Goal: Transaction & Acquisition: Purchase product/service

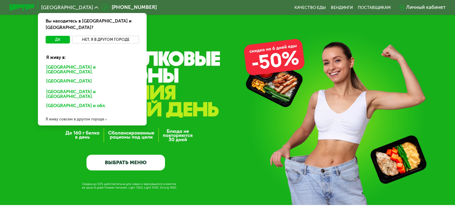
click at [124, 36] on button "Нет, я в другом городе" at bounding box center [105, 40] width 67 height 8
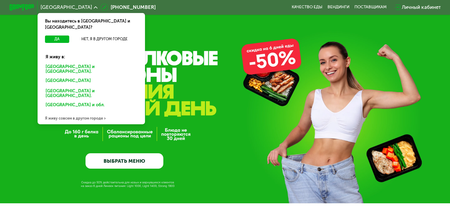
click at [86, 63] on div "[GEOGRAPHIC_DATA] и [GEOGRAPHIC_DATA]." at bounding box center [91, 69] width 100 height 13
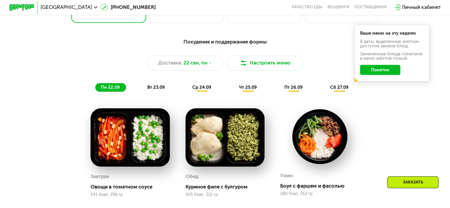
scroll to position [474, 0]
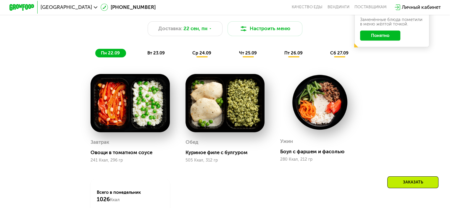
click at [158, 56] on span "вт 23.09" at bounding box center [155, 52] width 17 height 5
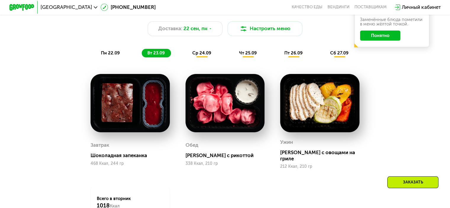
click at [204, 58] on div "ср 24.09" at bounding box center [202, 53] width 31 height 9
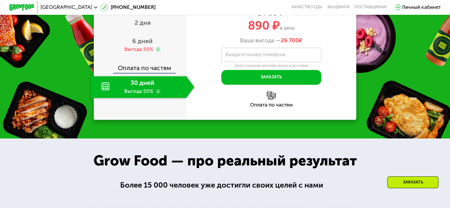
scroll to position [800, 0]
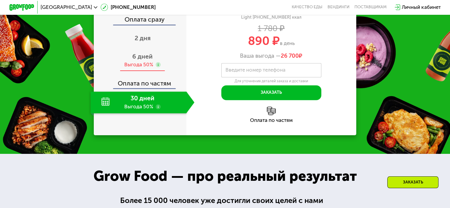
click at [146, 60] on span "6 дней" at bounding box center [142, 56] width 20 height 7
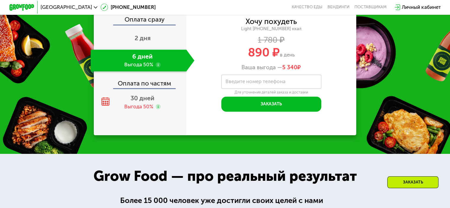
click at [161, 71] on div "6 дней Выгода 50%" at bounding box center [139, 60] width 96 height 22
click at [157, 24] on div "Оплата сразу" at bounding box center [140, 20] width 92 height 8
click at [137, 42] on span "2 дня" at bounding box center [143, 37] width 16 height 7
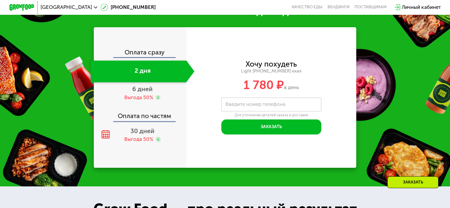
click at [145, 57] on div "Оплата сразу" at bounding box center [140, 53] width 92 height 8
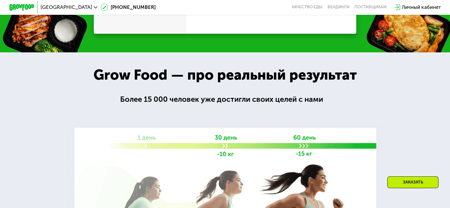
scroll to position [760, 0]
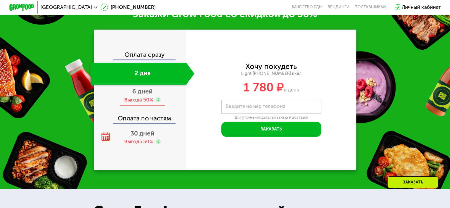
click at [135, 103] on div "Выгода 50%" at bounding box center [138, 100] width 29 height 7
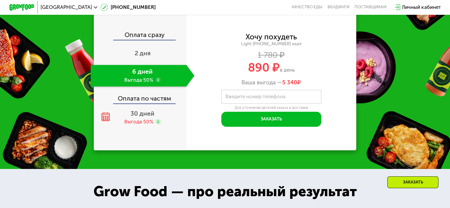
scroll to position [789, 0]
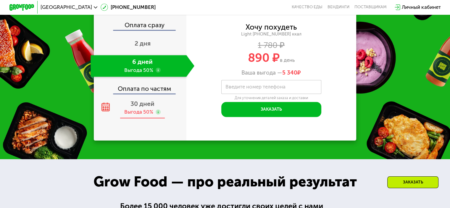
click at [149, 115] on div "Выгода 50%" at bounding box center [138, 112] width 29 height 7
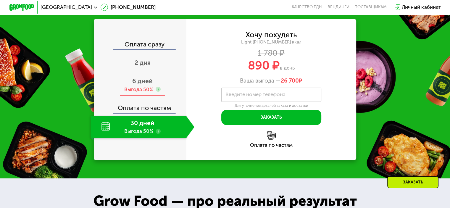
scroll to position [760, 0]
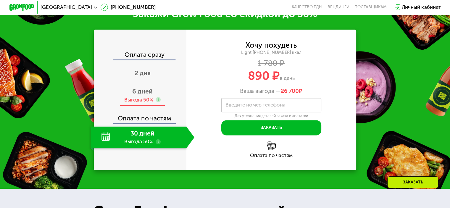
click at [153, 103] on div "Выгода 50%" at bounding box center [142, 100] width 36 height 7
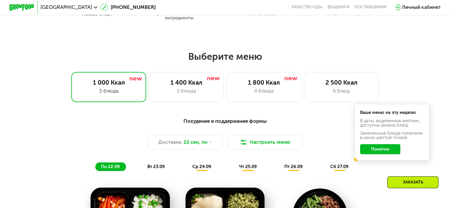
scroll to position [345, 0]
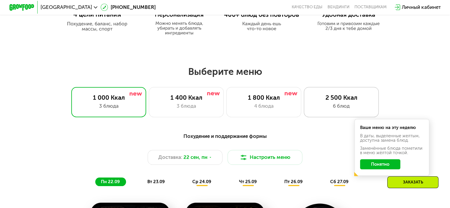
click at [349, 105] on div "6 блюд" at bounding box center [342, 105] width 62 height 7
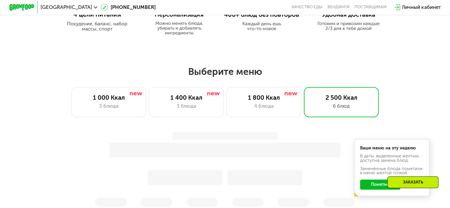
scroll to position [434, 0]
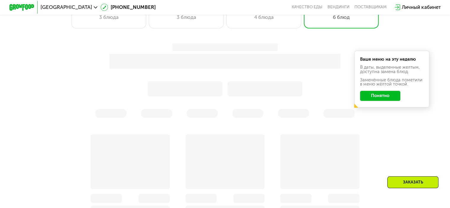
click at [383, 97] on button "Понятно" at bounding box center [380, 96] width 40 height 10
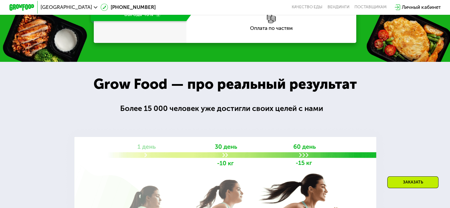
scroll to position [848, 0]
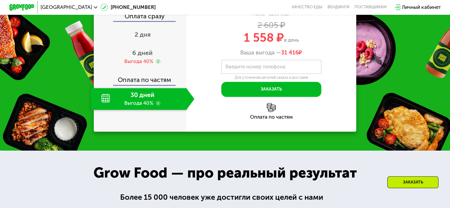
click at [157, 106] on use at bounding box center [158, 103] width 5 height 5
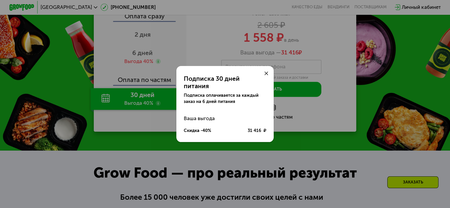
click at [267, 76] on use at bounding box center [267, 74] width 4 height 4
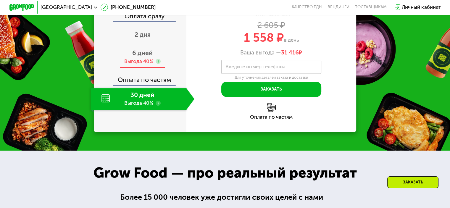
click at [150, 57] on span "6 дней" at bounding box center [142, 52] width 20 height 7
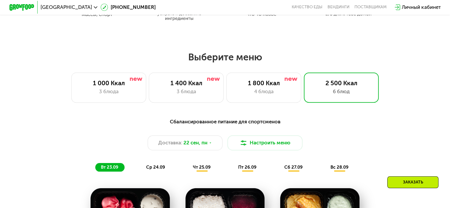
scroll to position [315, 0]
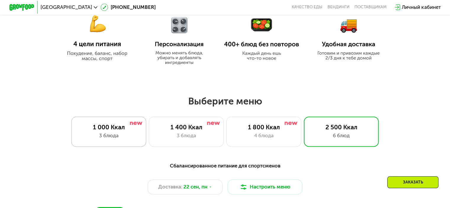
click at [90, 136] on div "3 блюда" at bounding box center [109, 135] width 62 height 7
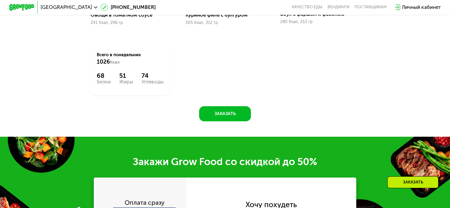
scroll to position [760, 0]
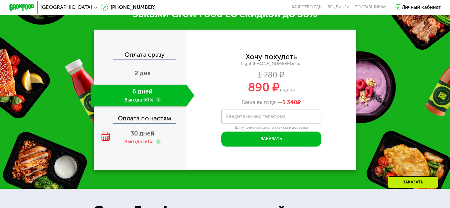
click at [148, 101] on div "6 дней Выгода 50%" at bounding box center [139, 96] width 96 height 22
click at [145, 104] on div "6 дней Выгода 50%" at bounding box center [139, 96] width 96 height 22
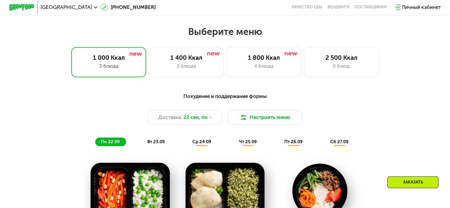
scroll to position [375, 0]
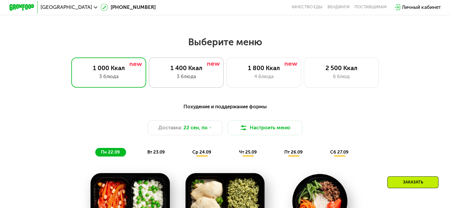
click at [186, 77] on div "3 блюда" at bounding box center [186, 76] width 62 height 7
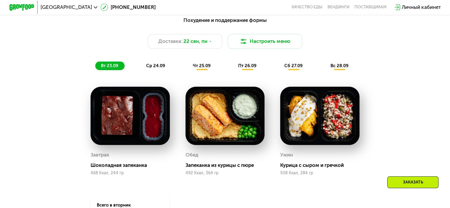
scroll to position [404, 0]
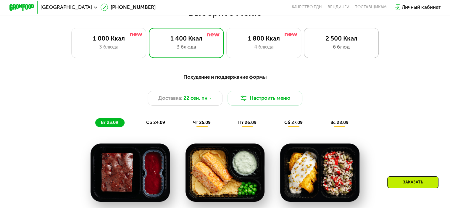
click at [349, 36] on div "2 500 Ккал 6 блюд" at bounding box center [341, 43] width 75 height 30
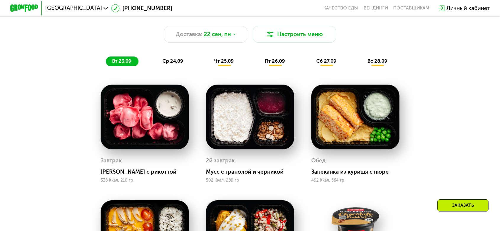
scroll to position [481, 0]
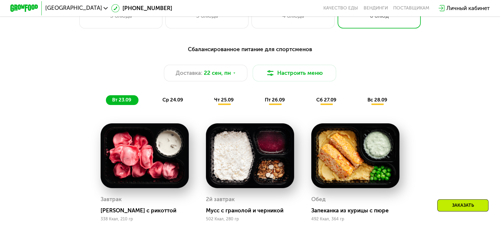
click at [179, 95] on div "ср 24.09" at bounding box center [173, 100] width 34 height 10
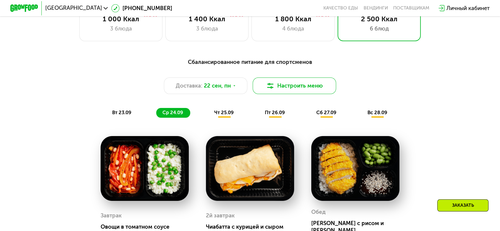
scroll to position [448, 0]
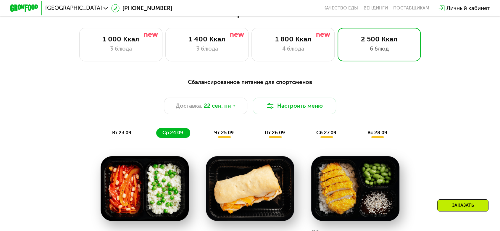
click at [223, 130] on span "чт 25.09" at bounding box center [224, 133] width 20 height 6
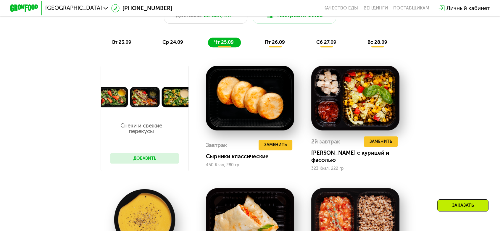
scroll to position [481, 0]
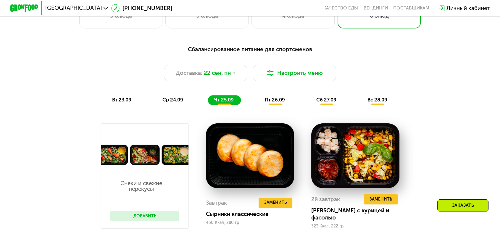
click at [178, 97] on span "ср 24.09" at bounding box center [173, 100] width 21 height 6
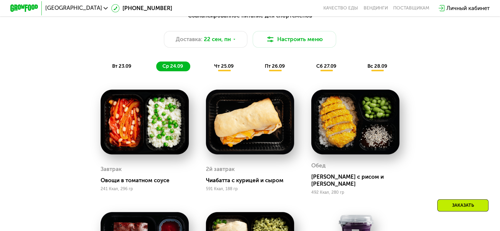
scroll to position [513, 0]
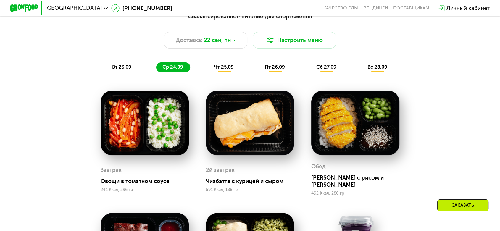
click at [235, 62] on div "чт 25.09" at bounding box center [224, 67] width 33 height 10
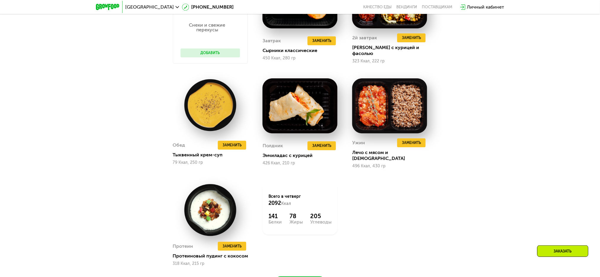
scroll to position [703, 0]
